Goal: Obtain resource: Download file/media

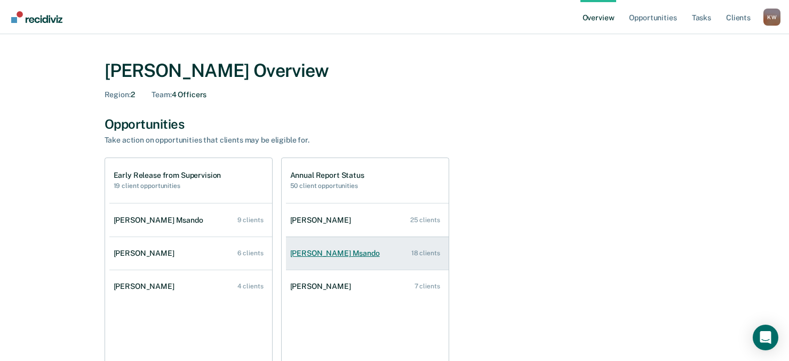
click at [325, 252] on div "[PERSON_NAME] Msando" at bounding box center [337, 253] width 94 height 9
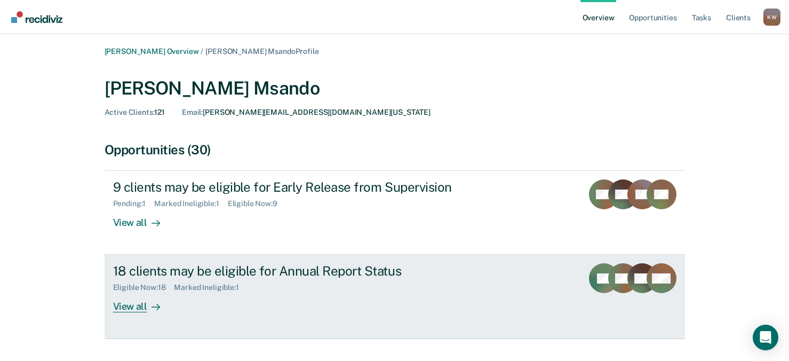
click at [132, 306] on div "View all" at bounding box center [143, 302] width 60 height 21
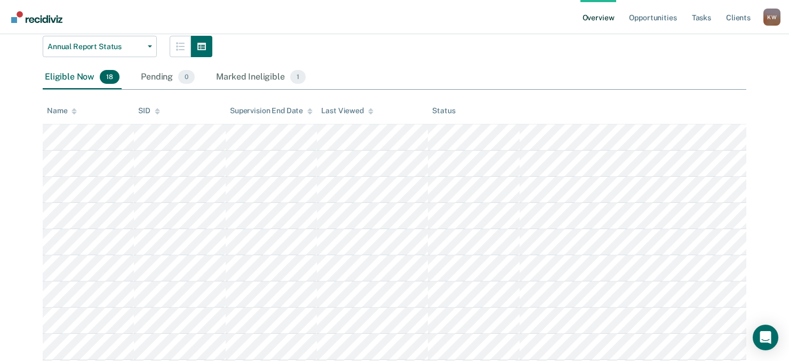
scroll to position [160, 0]
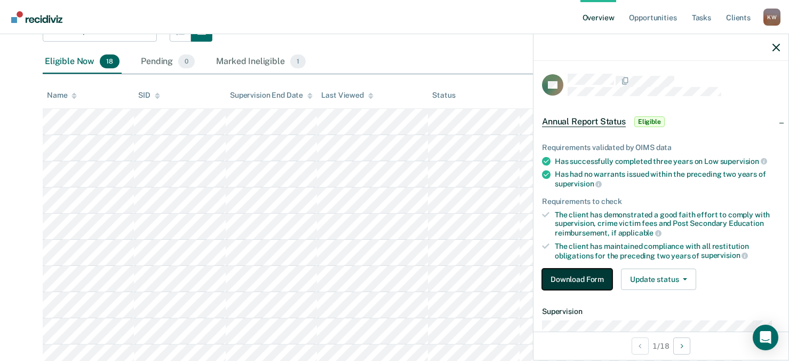
click at [583, 277] on button "Download Form" at bounding box center [577, 278] width 70 height 21
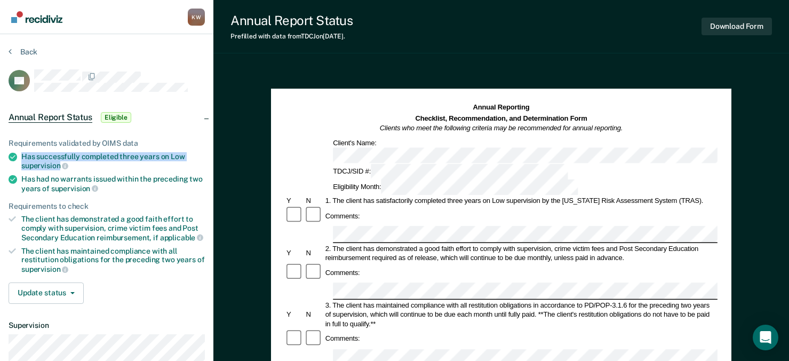
drag, startPoint x: 22, startPoint y: 155, endPoint x: 59, endPoint y: 162, distance: 38.1
click at [59, 162] on div "Has successfully completed three years on Low supervision" at bounding box center [113, 161] width 184 height 18
drag, startPoint x: 59, startPoint y: 162, endPoint x: 48, endPoint y: 162, distance: 11.2
copy div "Has successfully completed three years on Low supervision"
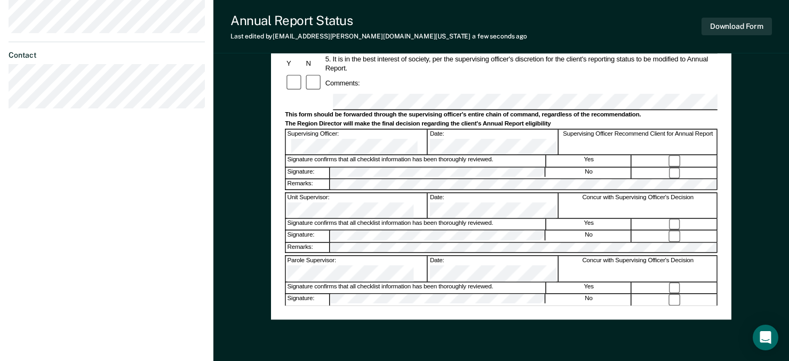
scroll to position [374, 0]
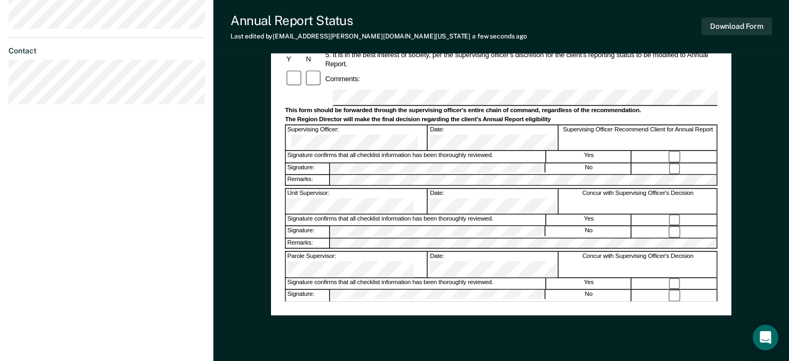
click at [385, 315] on div "Assistant Region Director:" at bounding box center [357, 327] width 142 height 25
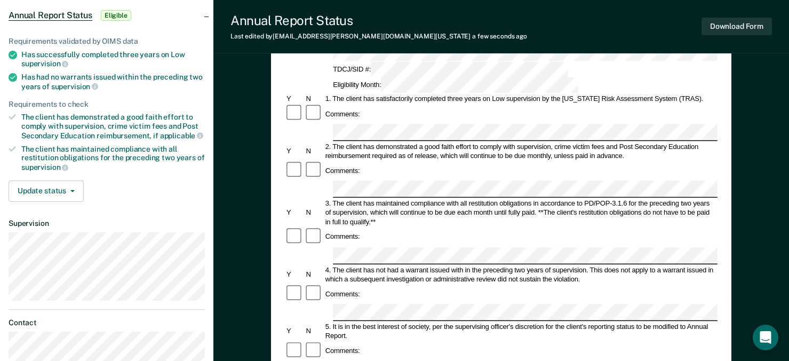
scroll to position [0, 0]
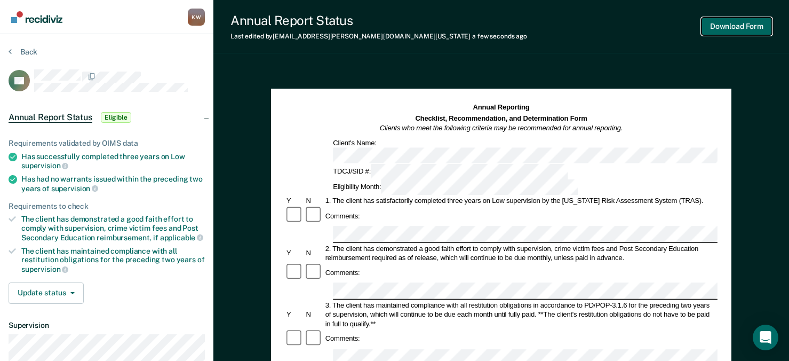
click at [724, 26] on button "Download Form" at bounding box center [737, 27] width 70 height 18
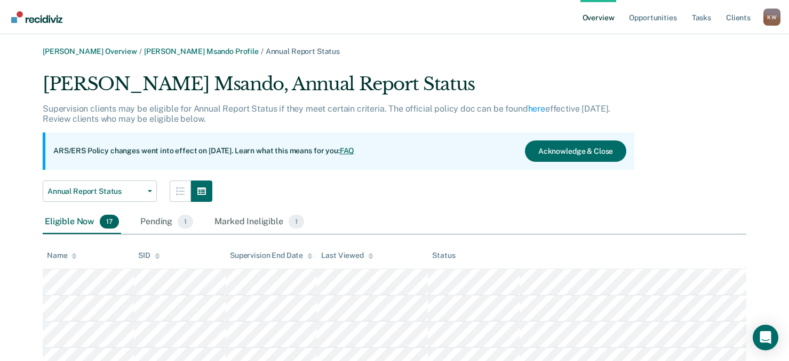
scroll to position [160, 0]
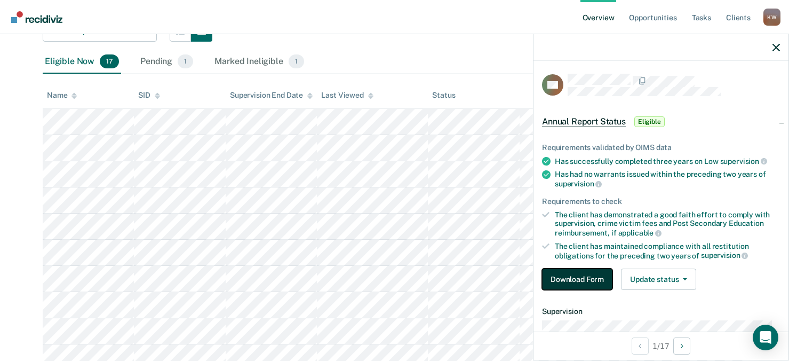
click at [569, 278] on button "Download Form" at bounding box center [577, 278] width 70 height 21
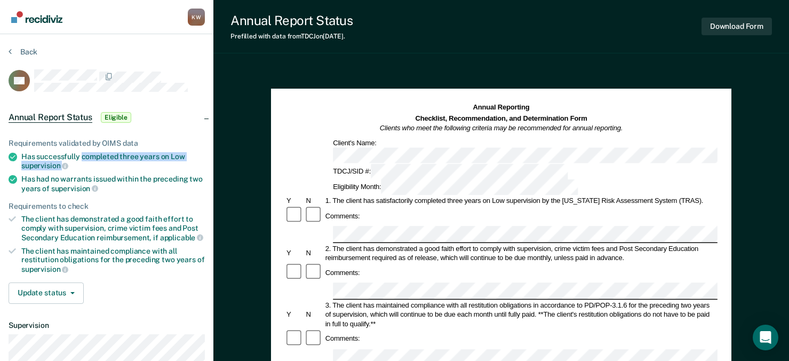
drag, startPoint x: 83, startPoint y: 154, endPoint x: 181, endPoint y: 160, distance: 98.9
click at [181, 160] on div "Has successfully completed three years on Low supervision" at bounding box center [113, 161] width 184 height 18
drag, startPoint x: 181, startPoint y: 160, endPoint x: 164, endPoint y: 156, distance: 18.0
copy div "completed three years on Low supervision"
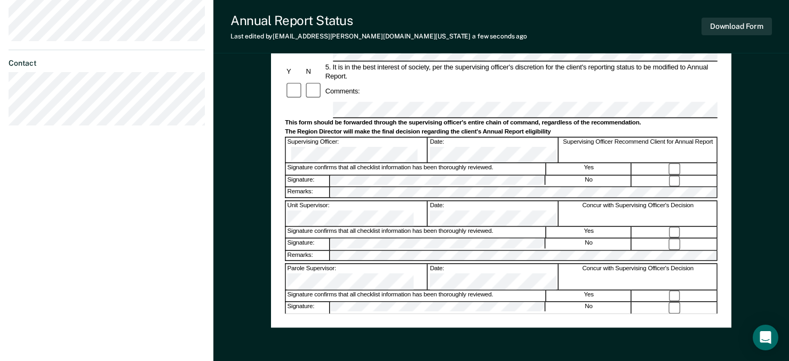
scroll to position [374, 0]
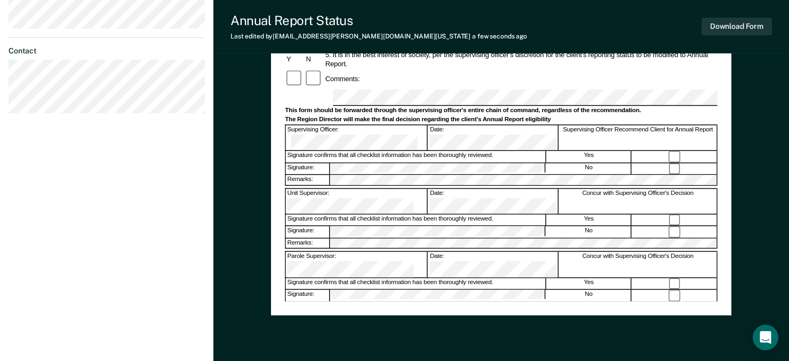
click at [405, 315] on div "Assistant Region Director:" at bounding box center [357, 327] width 142 height 25
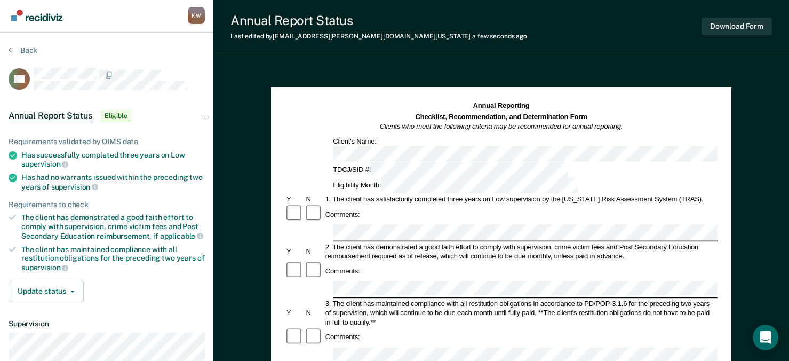
scroll to position [0, 0]
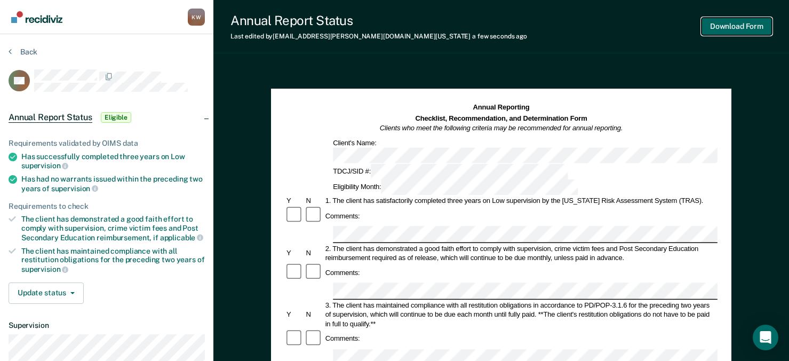
click at [752, 23] on button "Download Form" at bounding box center [737, 27] width 70 height 18
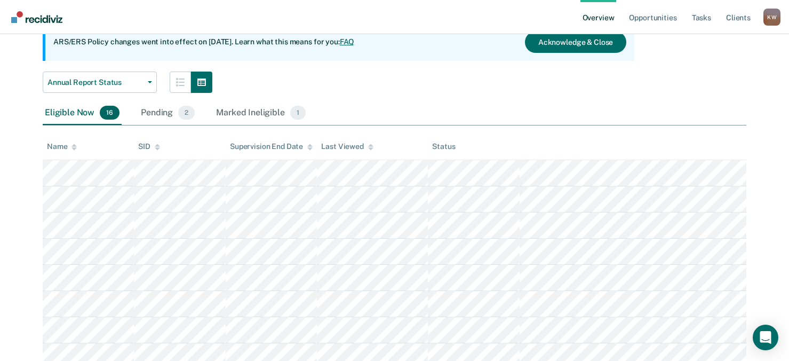
scroll to position [94, 0]
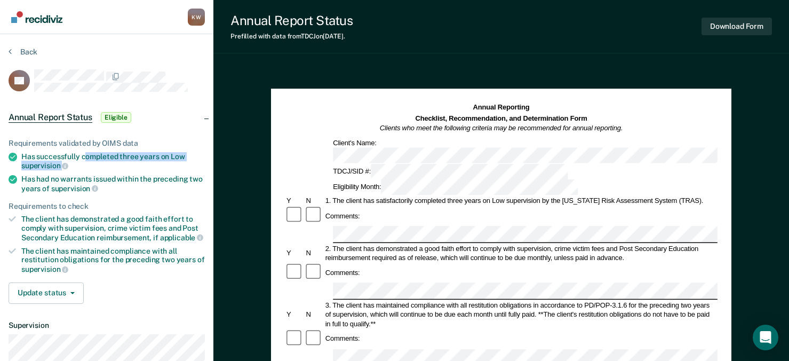
drag, startPoint x: 83, startPoint y: 155, endPoint x: 180, endPoint y: 161, distance: 97.3
click at [180, 161] on div "Has successfully completed three years on Low supervision" at bounding box center [113, 161] width 184 height 18
drag, startPoint x: 180, startPoint y: 161, endPoint x: 161, endPoint y: 154, distance: 20.9
copy div "ompleted three years on Low supervision"
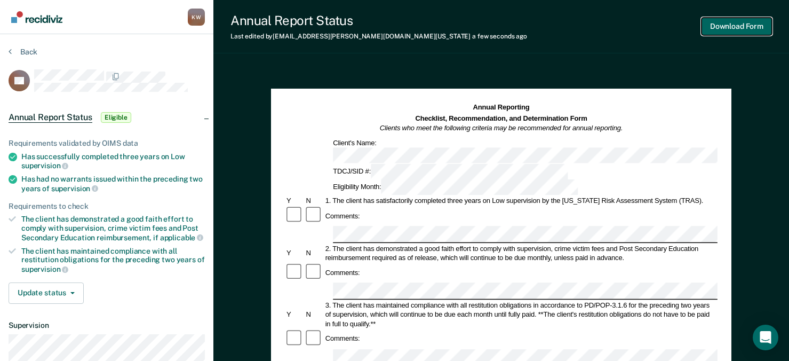
click at [730, 25] on button "Download Form" at bounding box center [737, 27] width 70 height 18
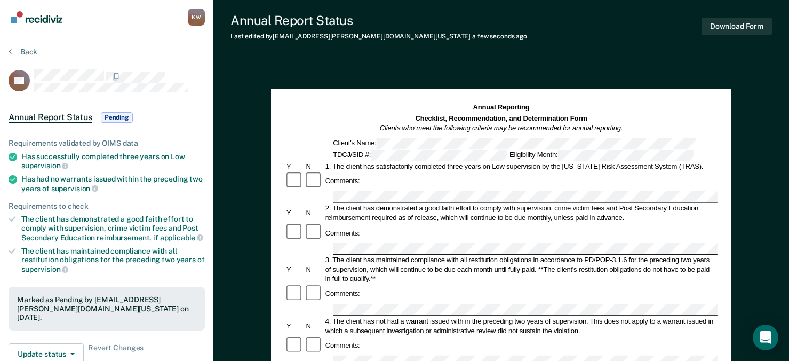
scroll to position [94, 0]
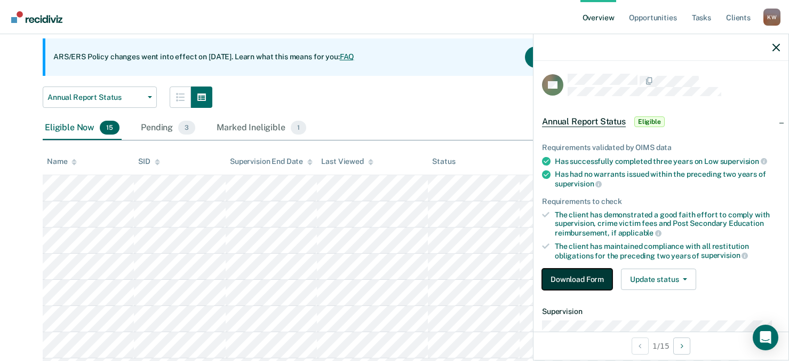
click at [572, 277] on button "Download Form" at bounding box center [577, 278] width 70 height 21
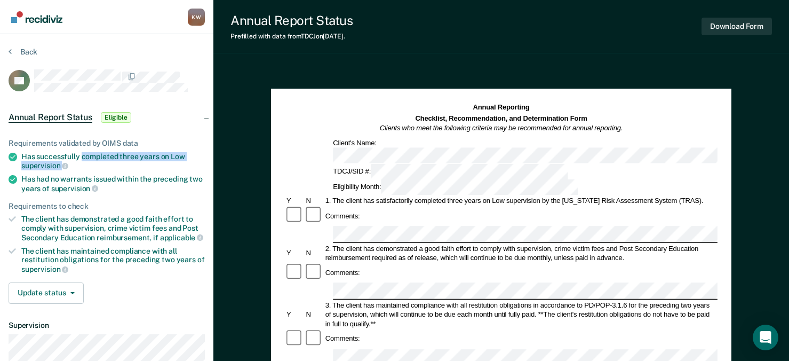
drag, startPoint x: 83, startPoint y: 155, endPoint x: 135, endPoint y: 161, distance: 52.2
click at [135, 161] on div "Has successfully completed three years on Low supervision" at bounding box center [113, 161] width 184 height 18
drag, startPoint x: 135, startPoint y: 161, endPoint x: 143, endPoint y: 156, distance: 9.8
copy div "completed three years on Low supervision"
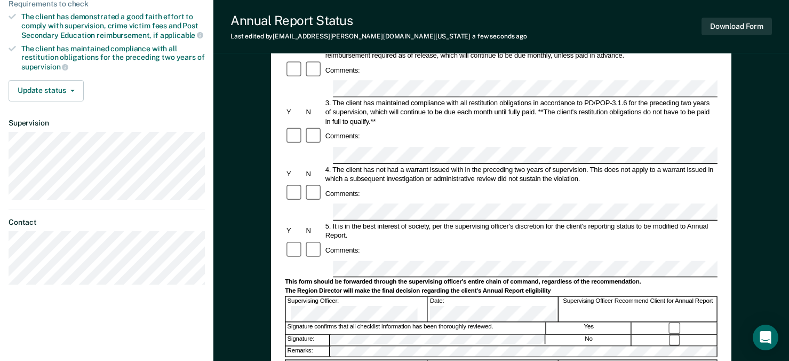
scroll to position [267, 0]
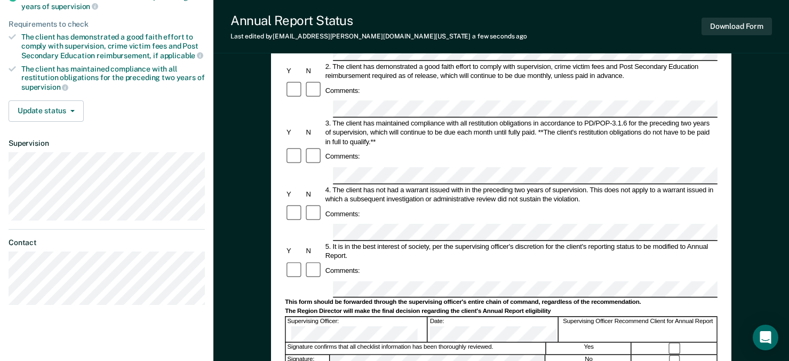
scroll to position [251, 0]
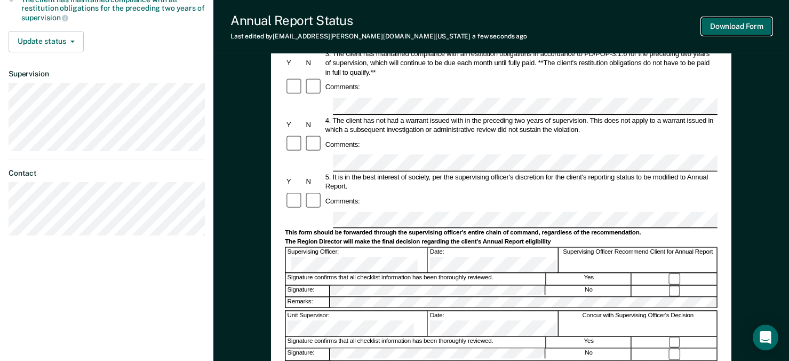
click at [743, 26] on button "Download Form" at bounding box center [737, 27] width 70 height 18
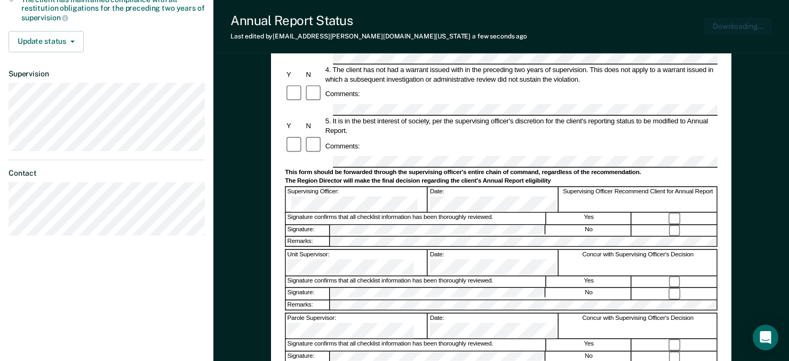
scroll to position [0, 0]
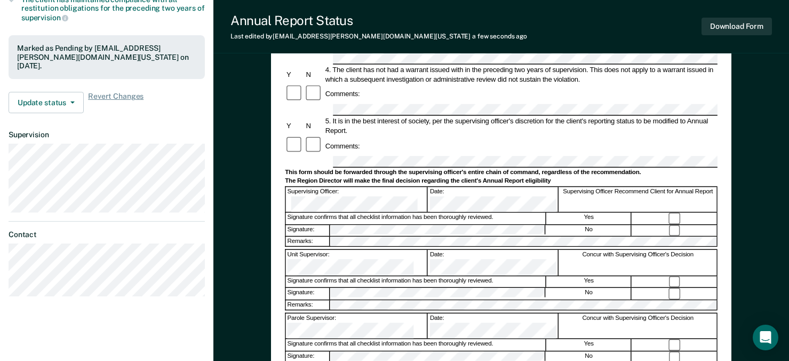
scroll to position [94, 0]
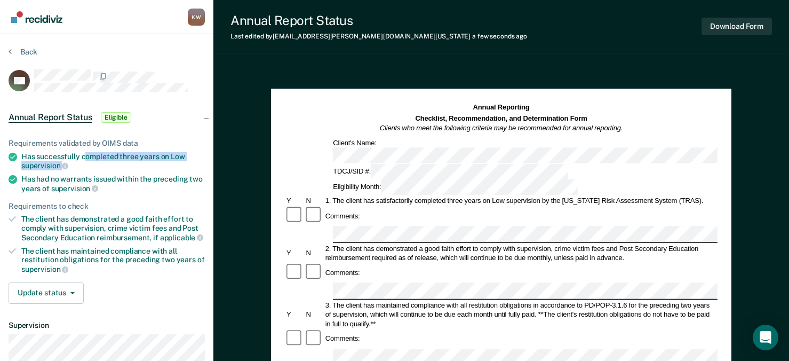
drag, startPoint x: 85, startPoint y: 154, endPoint x: 118, endPoint y: 161, distance: 33.9
click at [118, 161] on div "Has successfully completed three years on Low supervision" at bounding box center [113, 161] width 184 height 18
drag, startPoint x: 118, startPoint y: 161, endPoint x: 131, endPoint y: 155, distance: 14.6
copy div "ompleted three years on Low supervision"
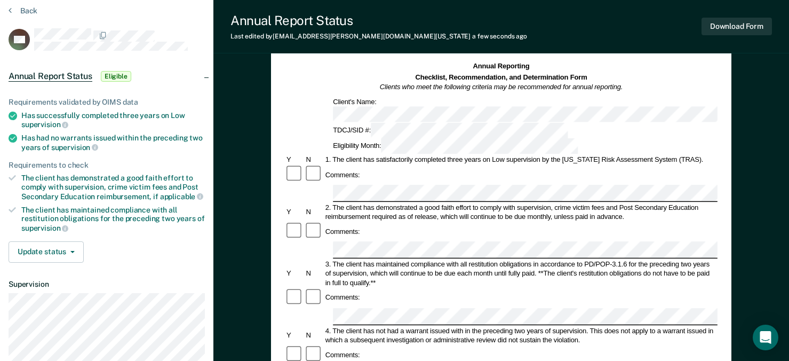
scroll to position [53, 0]
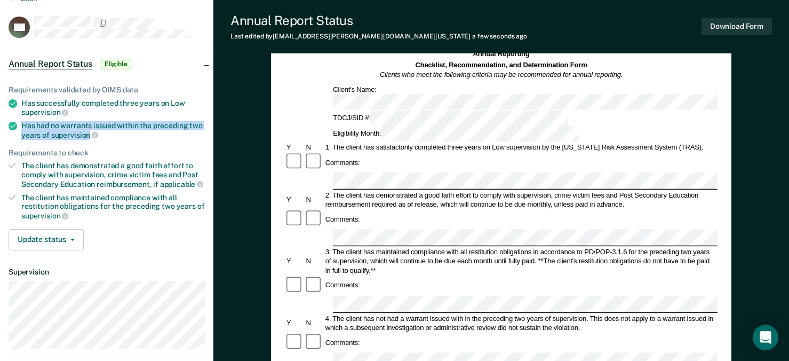
drag, startPoint x: 22, startPoint y: 123, endPoint x: 90, endPoint y: 132, distance: 67.9
click at [90, 132] on div "Has had no warrants issued within the preceding two years of supervision" at bounding box center [113, 130] width 184 height 18
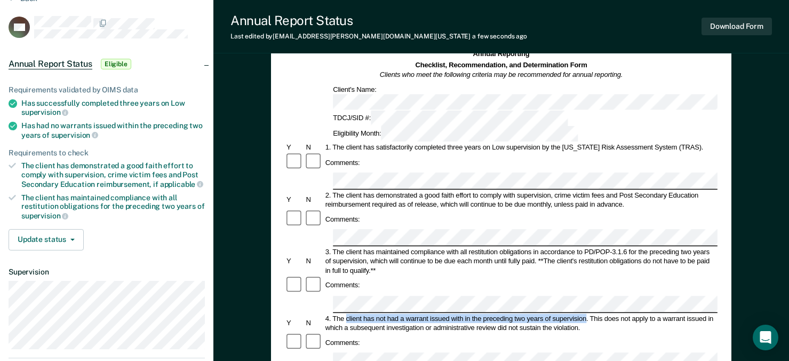
drag, startPoint x: 347, startPoint y: 250, endPoint x: 586, endPoint y: 254, distance: 238.6
click at [586, 313] on div "4. The client has not had a warrant issued with in the preceding two years of s…" at bounding box center [521, 322] width 394 height 19
copy div "client has not had a warrant issued with in the preceding two years of supervis…"
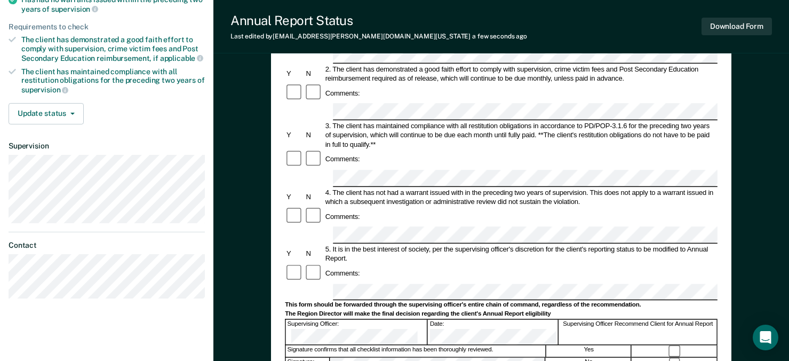
scroll to position [145, 0]
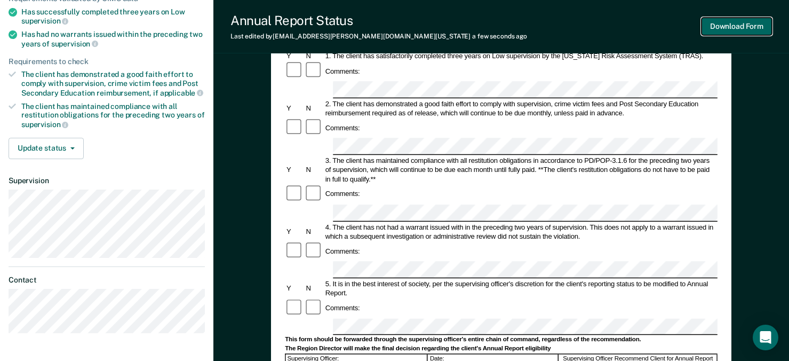
click at [734, 26] on button "Download Form" at bounding box center [737, 27] width 70 height 18
